Goal: Task Accomplishment & Management: Use online tool/utility

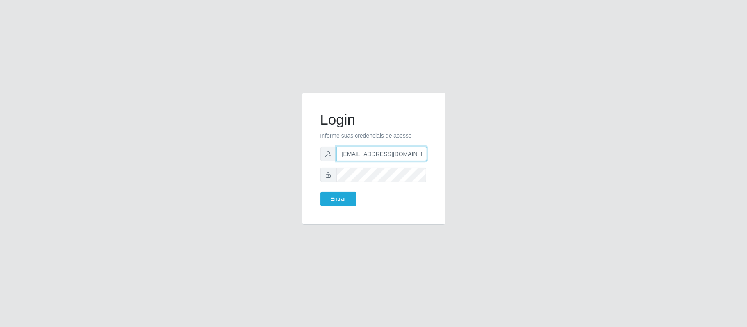
scroll to position [0, 2]
drag, startPoint x: 338, startPoint y: 155, endPoint x: 463, endPoint y: 154, distance: 125.5
click at [463, 154] on div "Login Informe suas credenciais de acesso [EMAIL_ADDRESS][DOMAIN_NAME] Entrar" at bounding box center [373, 164] width 467 height 142
type input "[EMAIL_ADDRESS][DOMAIN_NAME]"
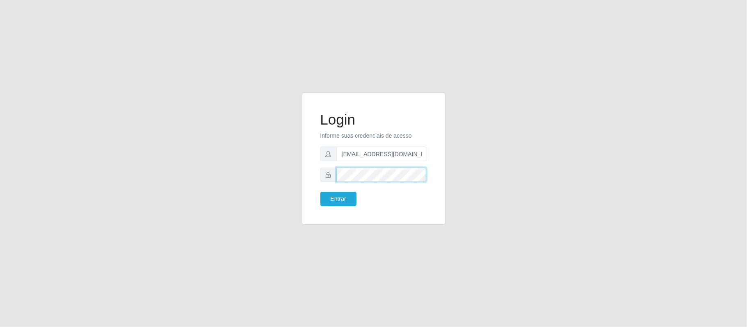
click at [302, 182] on div "Login Informe suas credenciais de acesso [EMAIL_ADDRESS][DOMAIN_NAME] Entrar" at bounding box center [374, 159] width 144 height 132
click at [320, 192] on button "Entrar" at bounding box center [338, 199] width 36 height 14
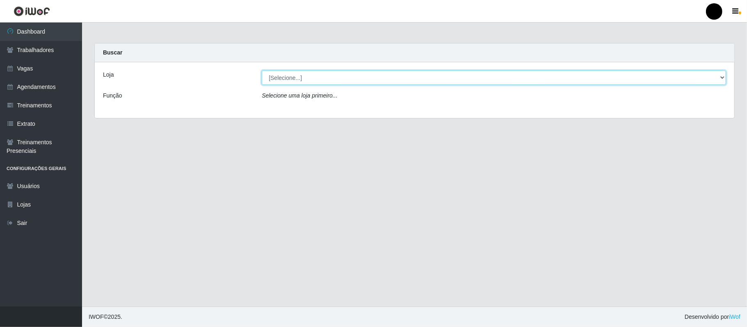
click at [719, 78] on select "[Selecione...] SuperFácil Atacado - Emaús" at bounding box center [494, 78] width 464 height 14
select select "407"
click at [262, 71] on select "[Selecione...] SuperFácil Atacado - Emaús" at bounding box center [494, 78] width 464 height 14
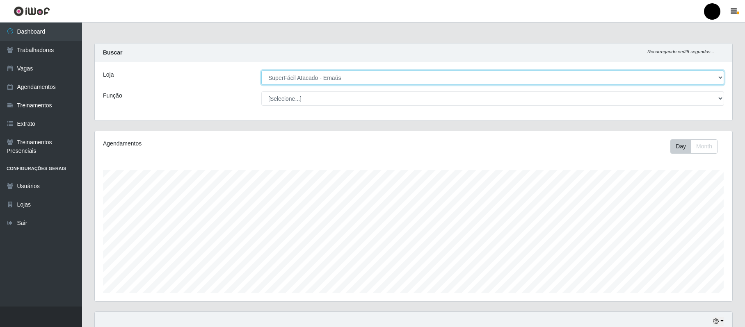
scroll to position [171, 637]
